Goal: Task Accomplishment & Management: Manage account settings

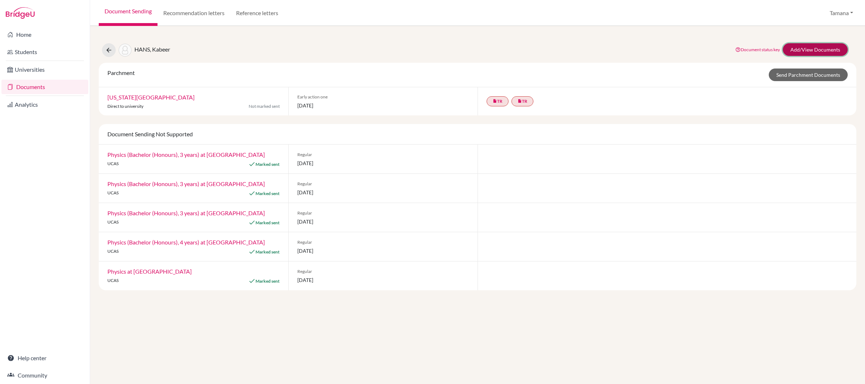
drag, startPoint x: 0, startPoint y: 0, endPoint x: 826, endPoint y: 54, distance: 827.7
click at [826, 54] on link "Add/View Documents" at bounding box center [815, 49] width 65 height 13
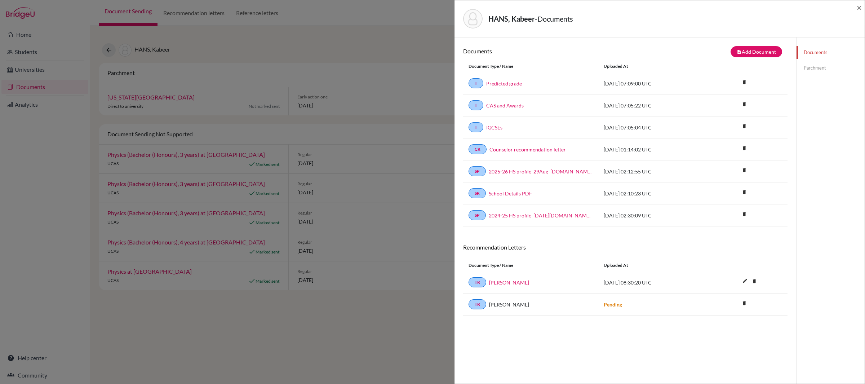
click at [857, 13] on div "×" at bounding box center [859, 18] width 5 height 31
click at [858, 10] on span "×" at bounding box center [859, 7] width 5 height 10
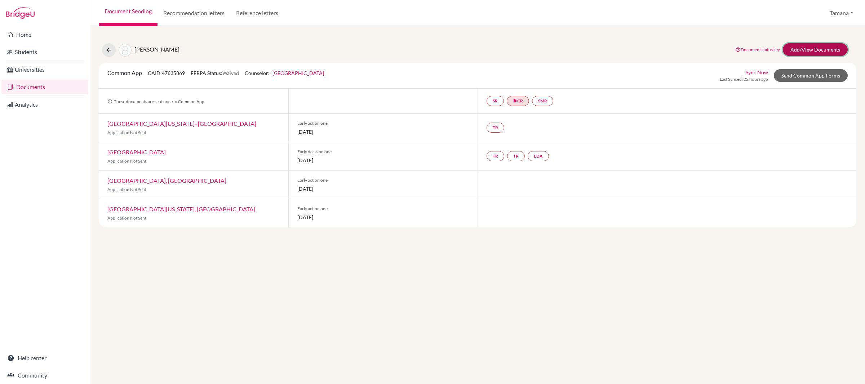
click at [812, 47] on link "Add/View Documents" at bounding box center [815, 49] width 65 height 13
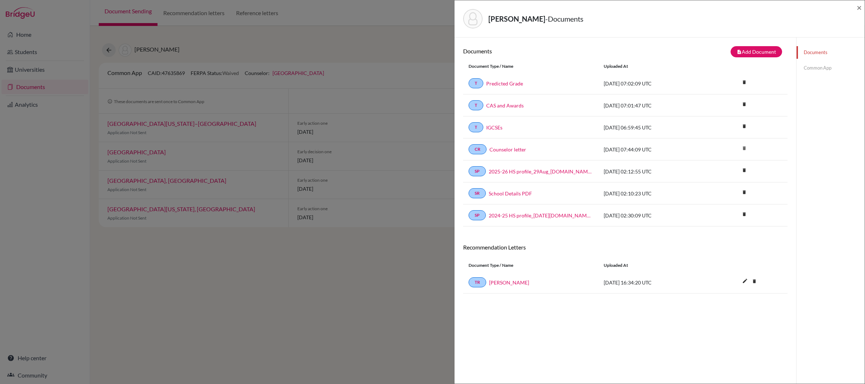
click at [862, 5] on div "WANG, Shuoqing - Documents ×" at bounding box center [660, 18] width 410 height 37
click at [858, 7] on span "×" at bounding box center [859, 7] width 5 height 10
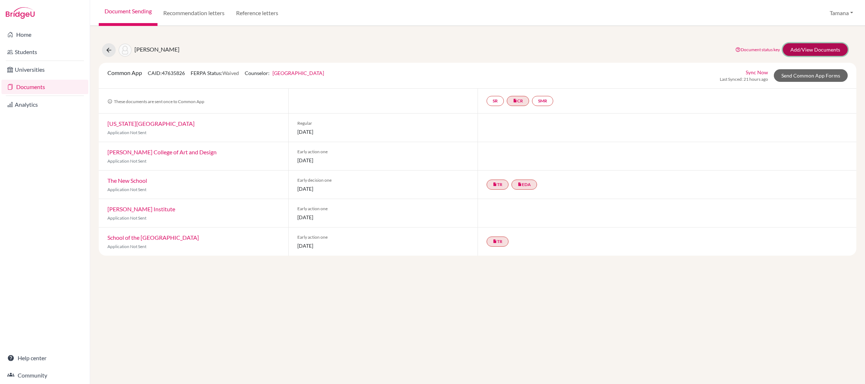
click at [800, 49] on link "Add/View Documents" at bounding box center [815, 49] width 65 height 13
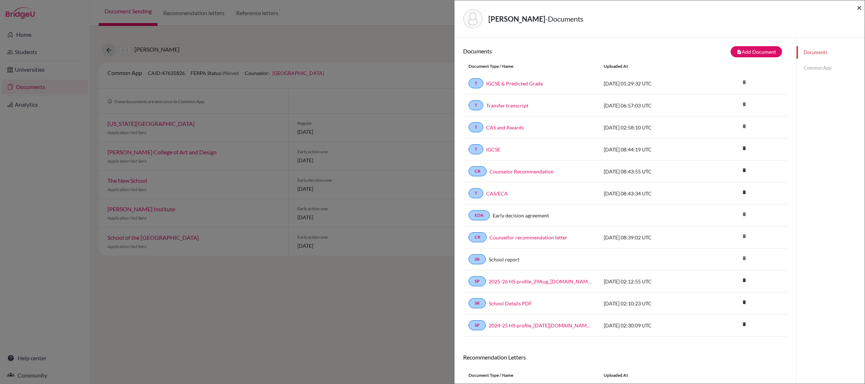
click at [860, 4] on span "×" at bounding box center [859, 7] width 5 height 10
